Goal: Task Accomplishment & Management: Use online tool/utility

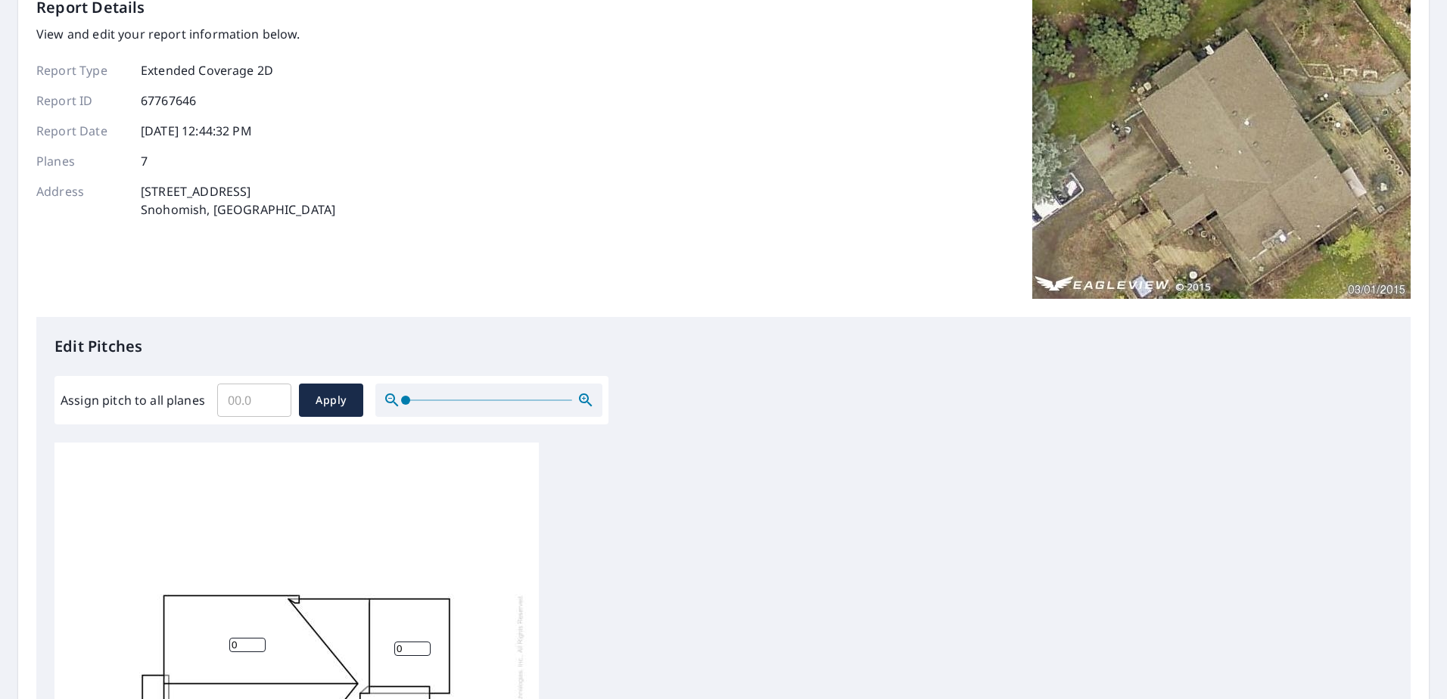
scroll to position [45, 0]
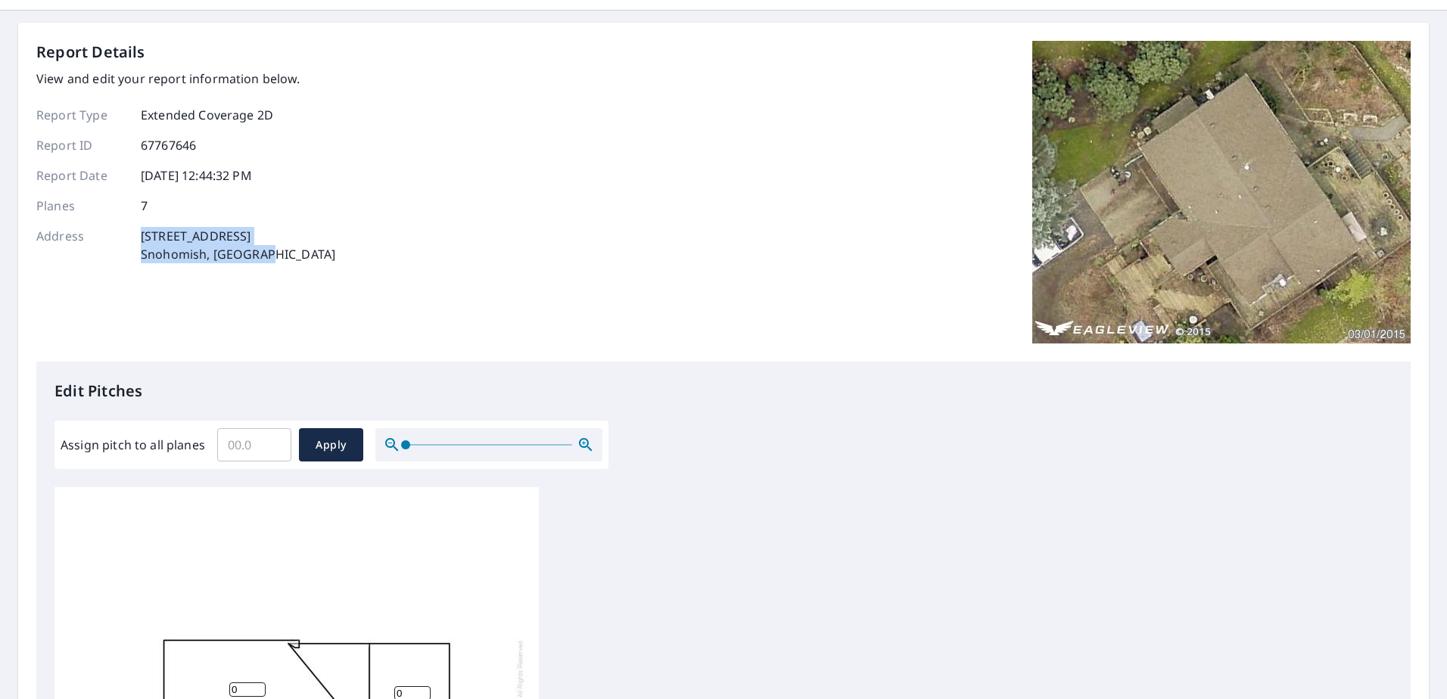
drag, startPoint x: 291, startPoint y: 256, endPoint x: 140, endPoint y: 237, distance: 151.8
click at [140, 237] on div "Address [STREET_ADDRESS]" at bounding box center [185, 245] width 299 height 36
copy p "[STREET_ADDRESS]"
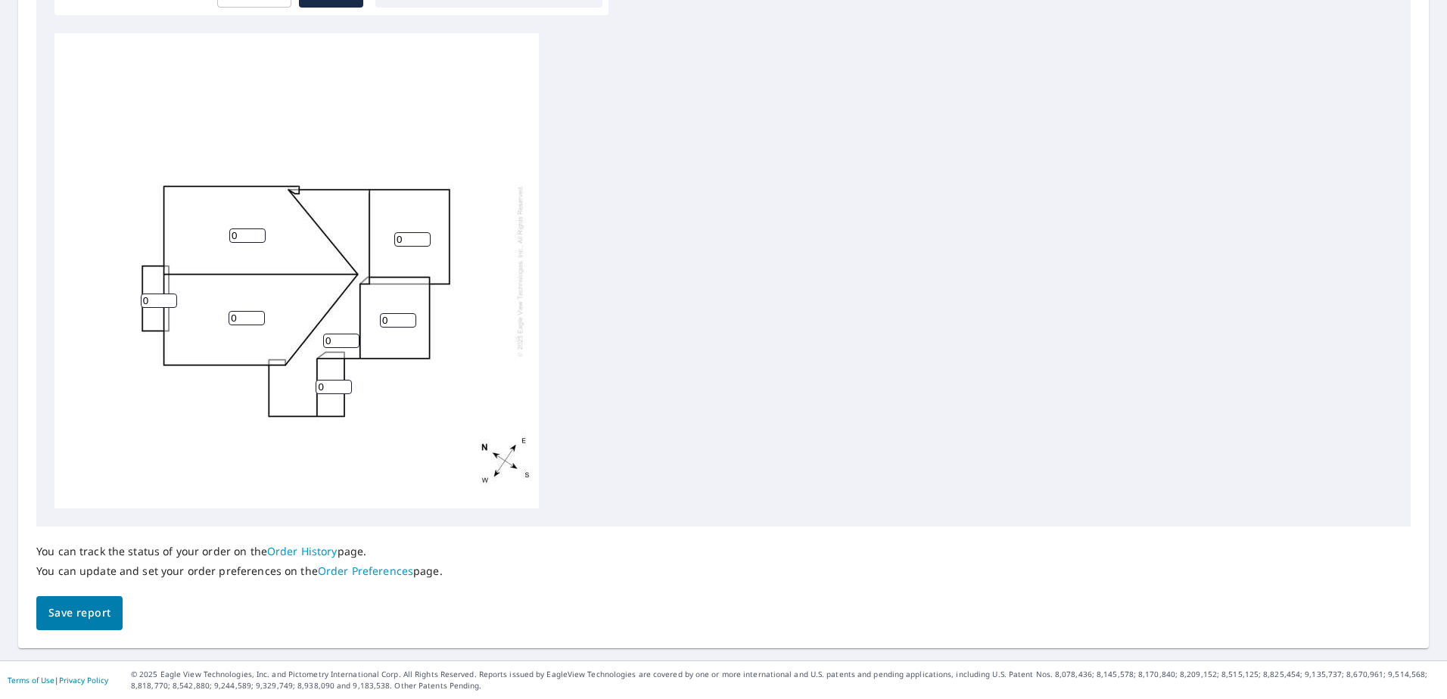
scroll to position [347, 0]
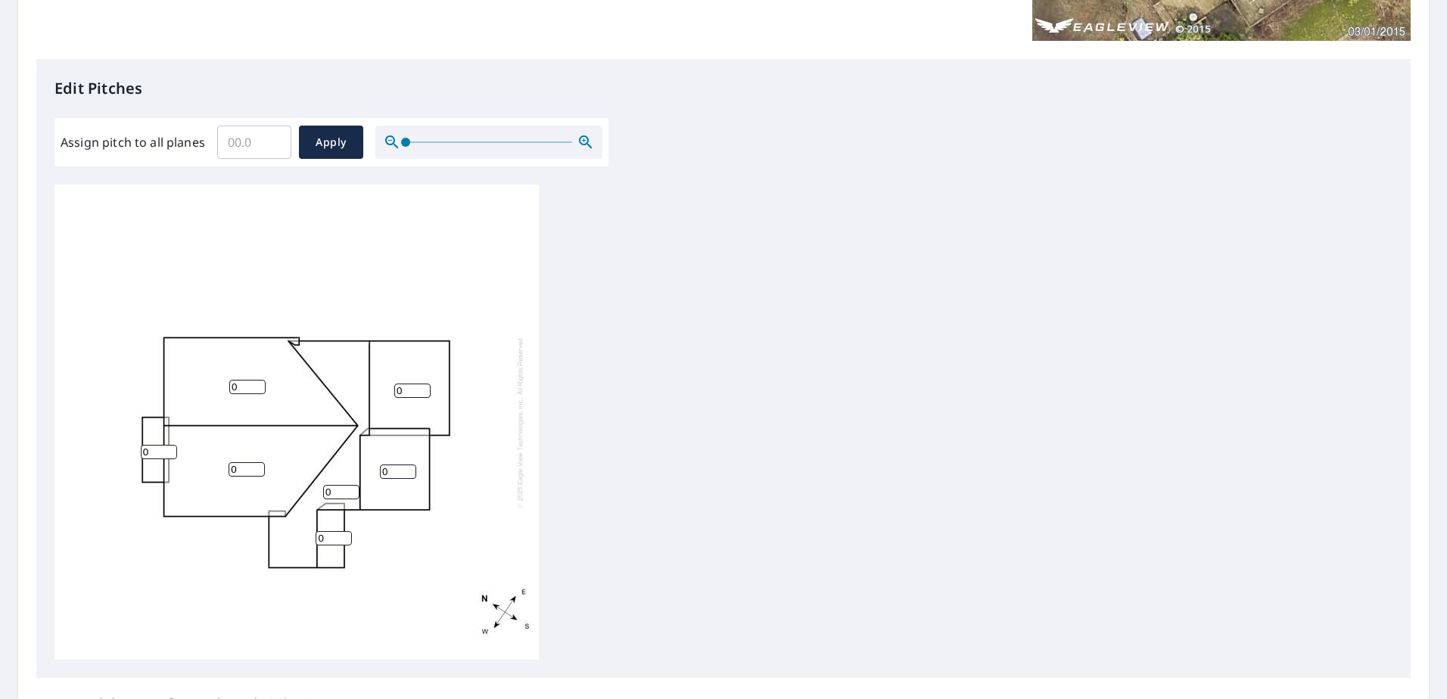
click at [254, 140] on input "Assign pitch to all planes" at bounding box center [254, 142] width 74 height 42
type input "5"
click at [346, 140] on span "Apply" at bounding box center [331, 142] width 40 height 19
type input "5"
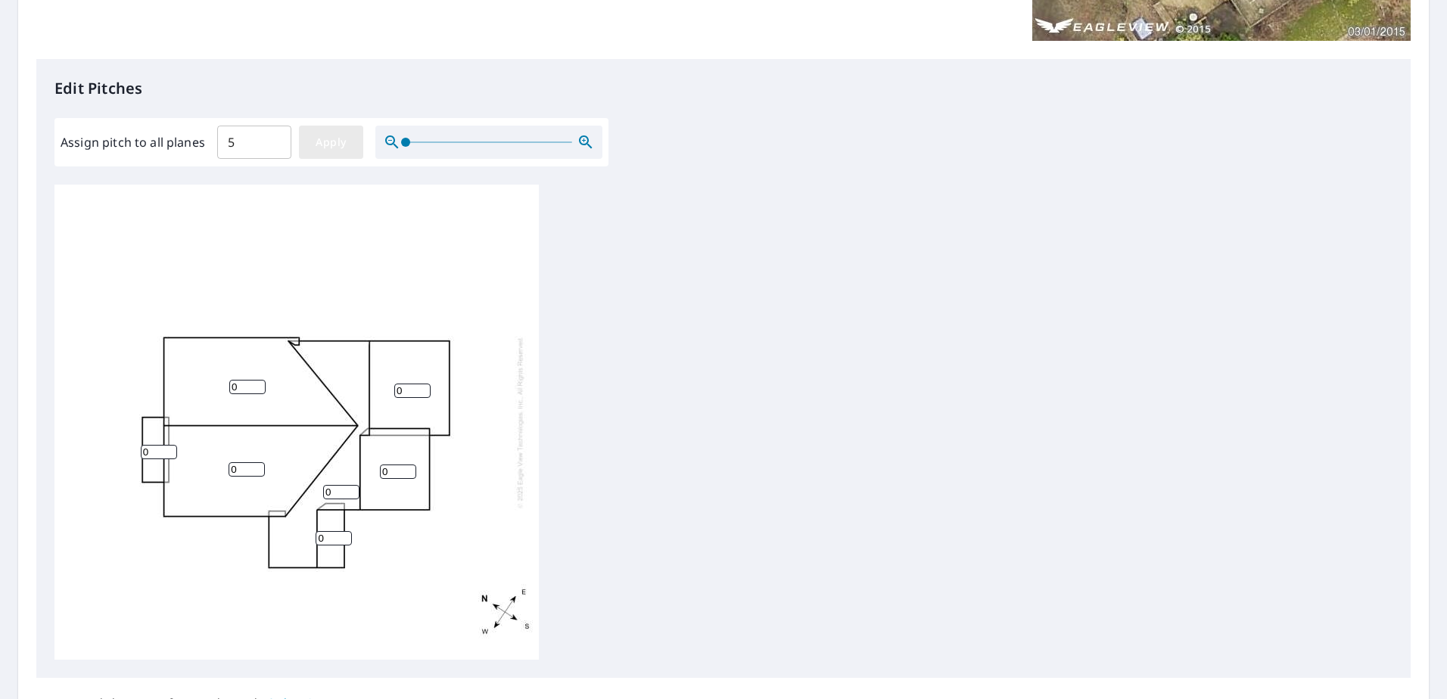
type input "5"
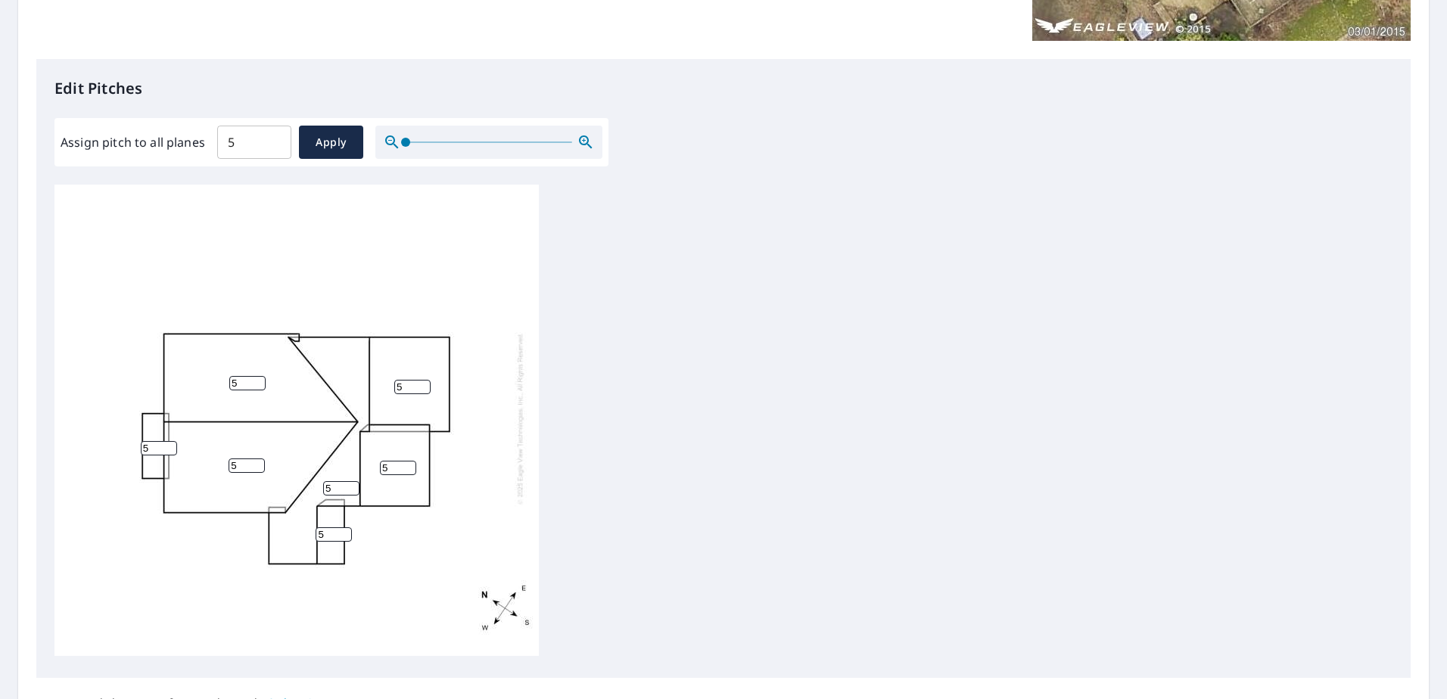
scroll to position [15, 0]
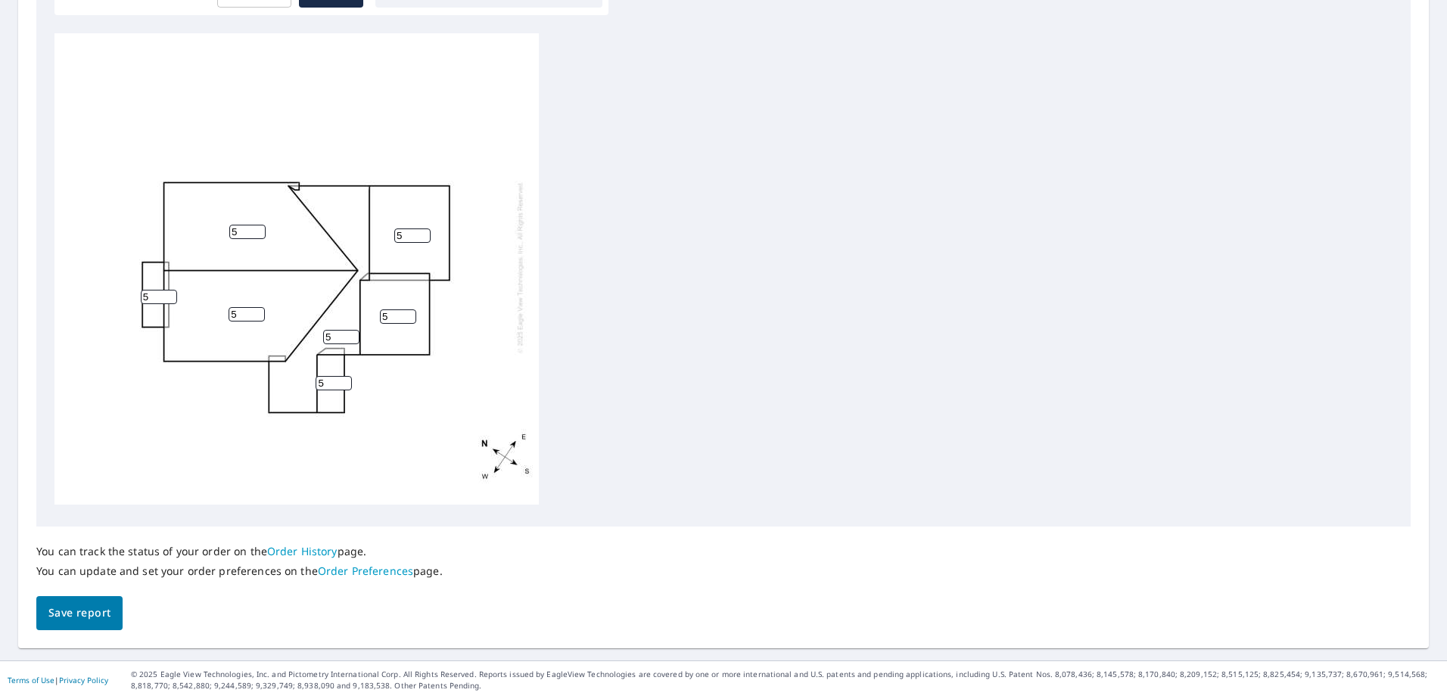
click at [91, 604] on span "Save report" at bounding box center [79, 613] width 62 height 19
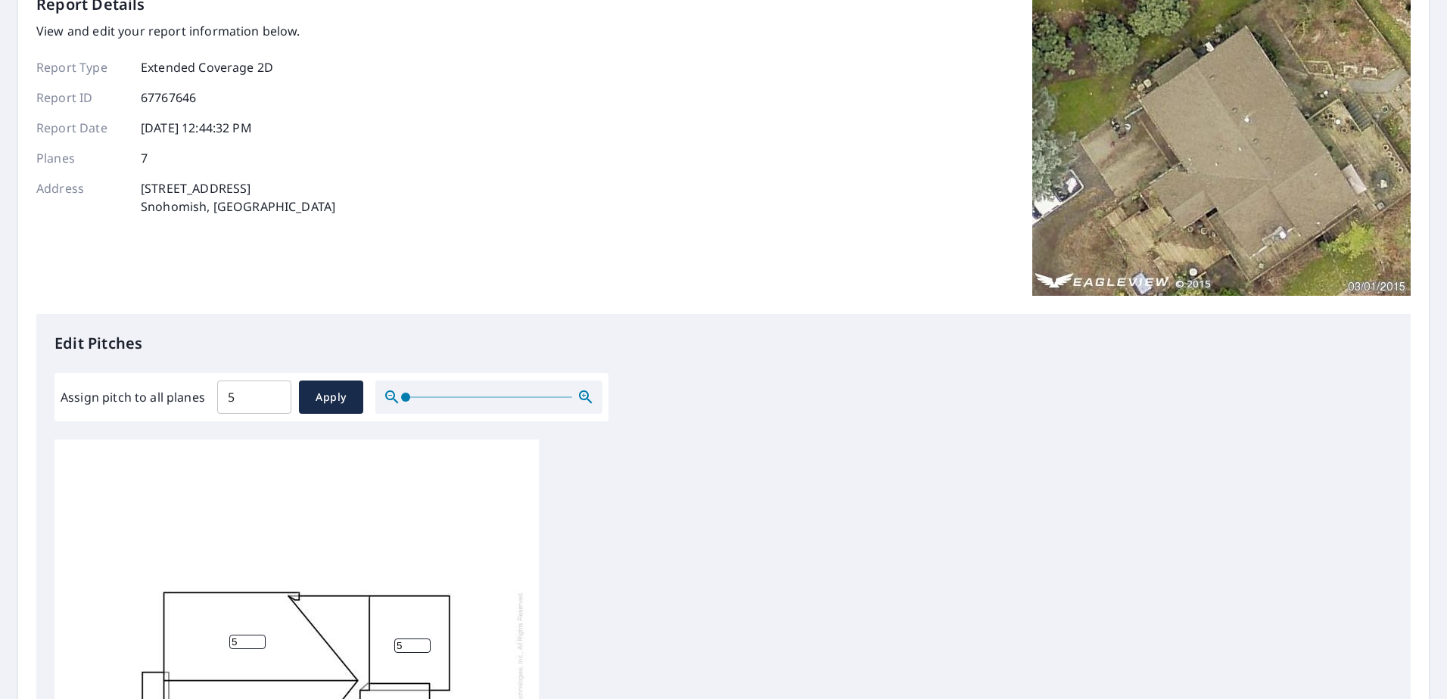
scroll to position [0, 0]
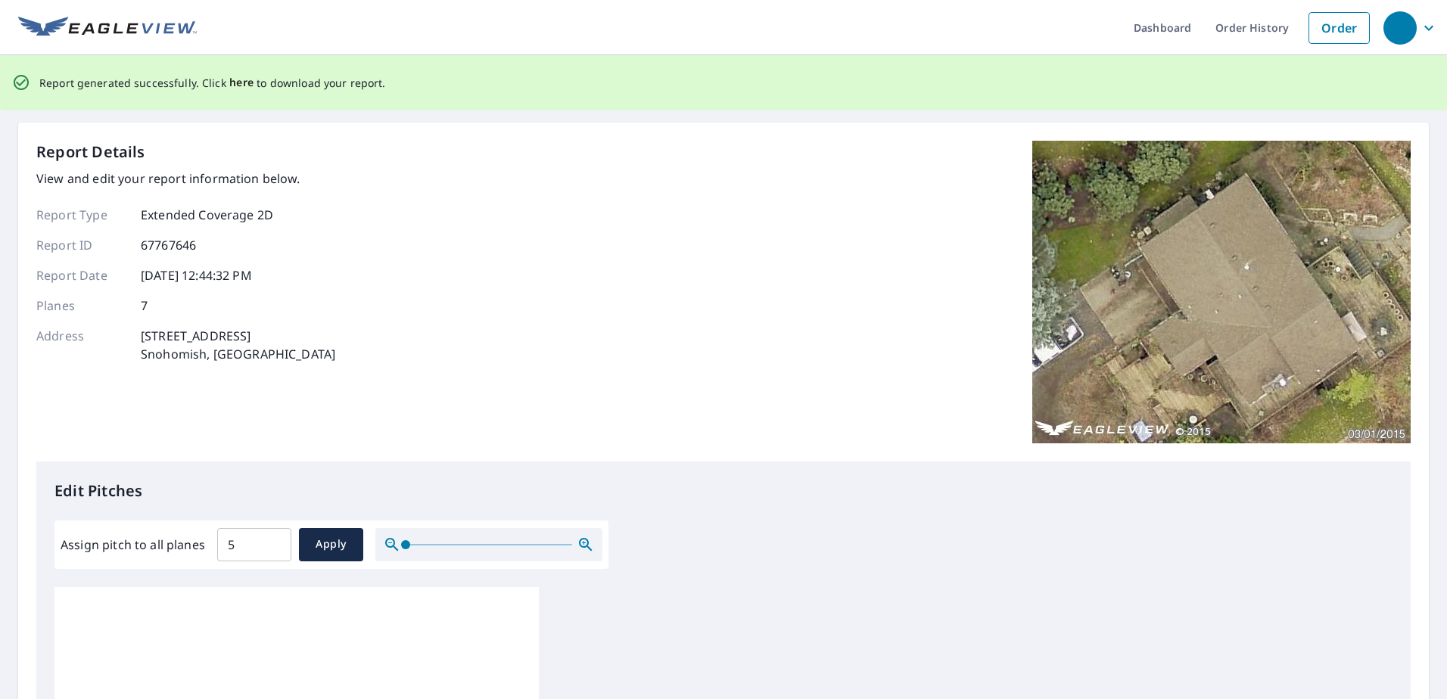
click at [241, 84] on span "here" at bounding box center [241, 82] width 25 height 19
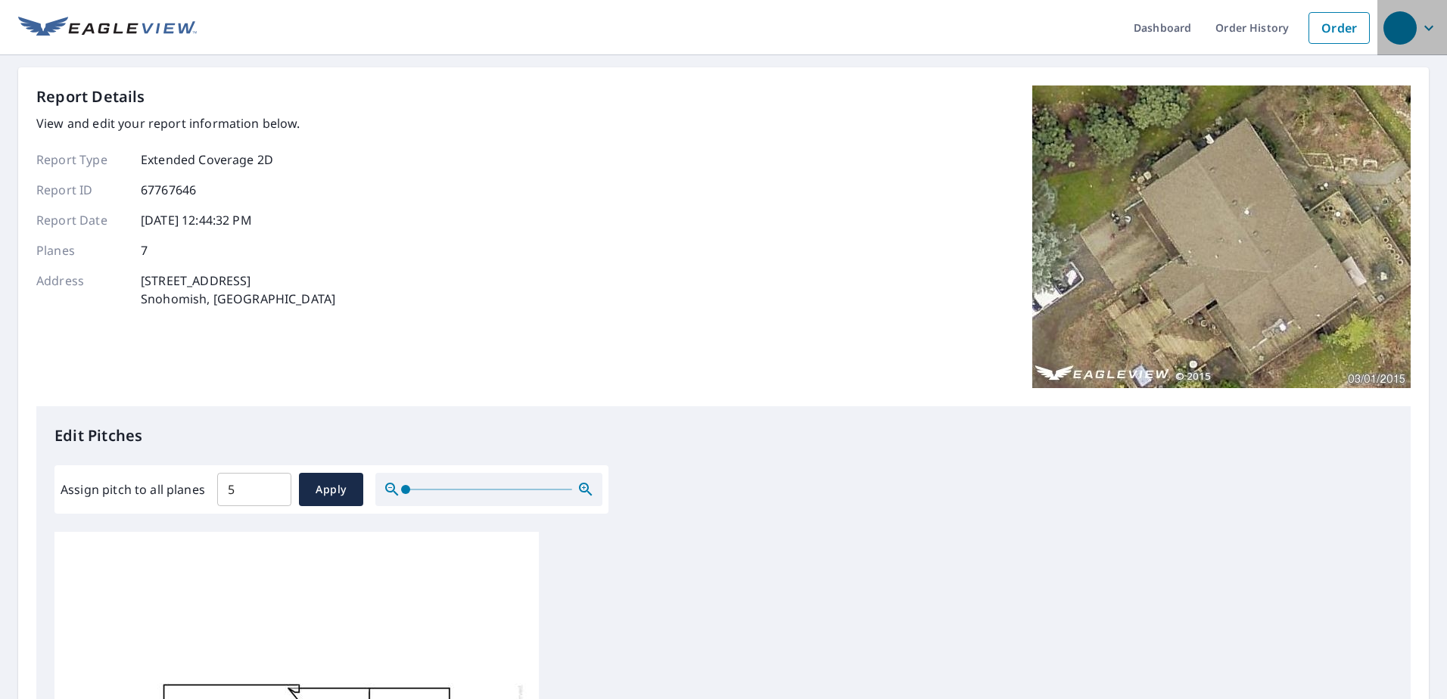
click at [1419, 26] on icon "button" at bounding box center [1428, 28] width 18 height 18
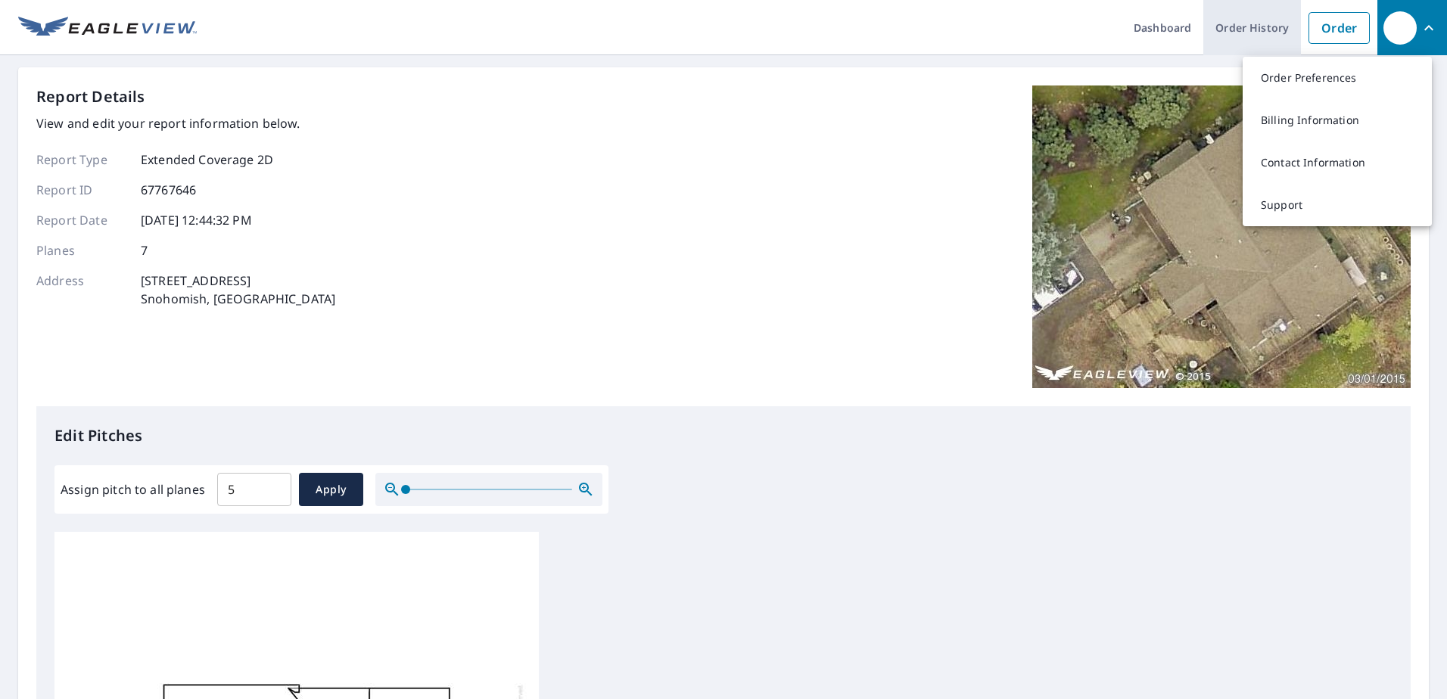
click at [1279, 25] on link "Order History" at bounding box center [1252, 27] width 98 height 55
